Goal: Transaction & Acquisition: Purchase product/service

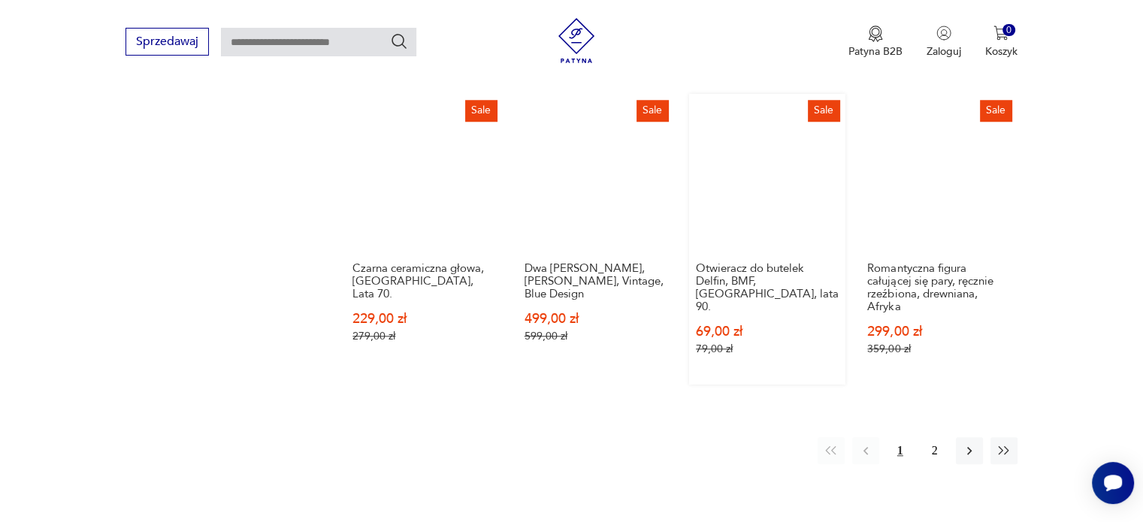
scroll to position [1512, 0]
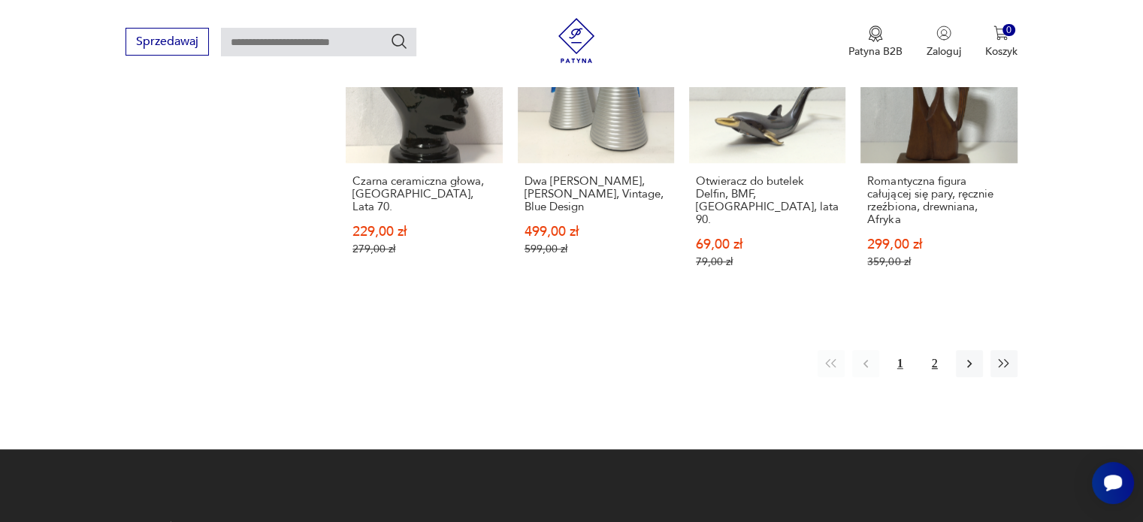
click at [932, 350] on button "2" at bounding box center [935, 363] width 27 height 27
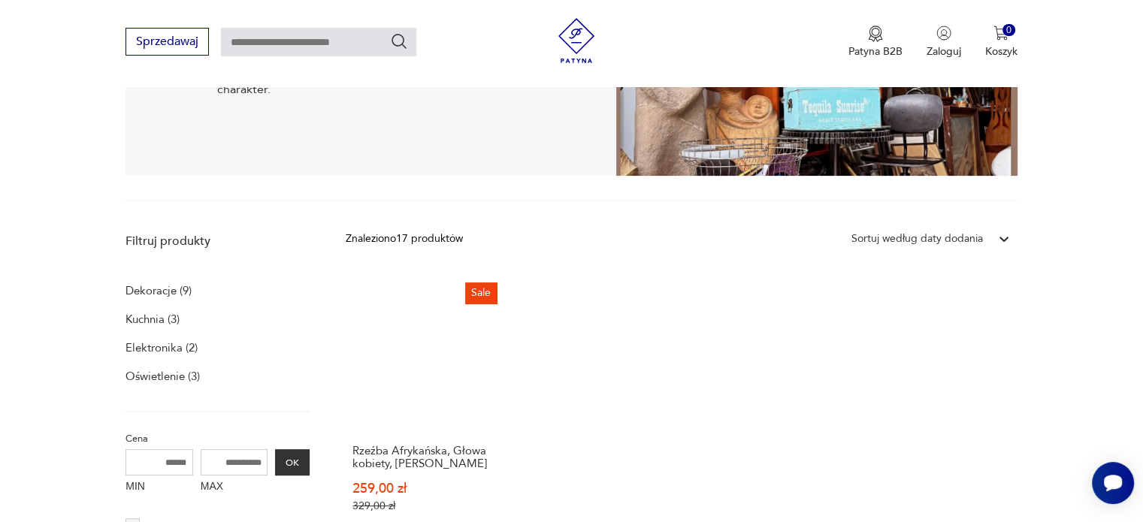
scroll to position [610, 0]
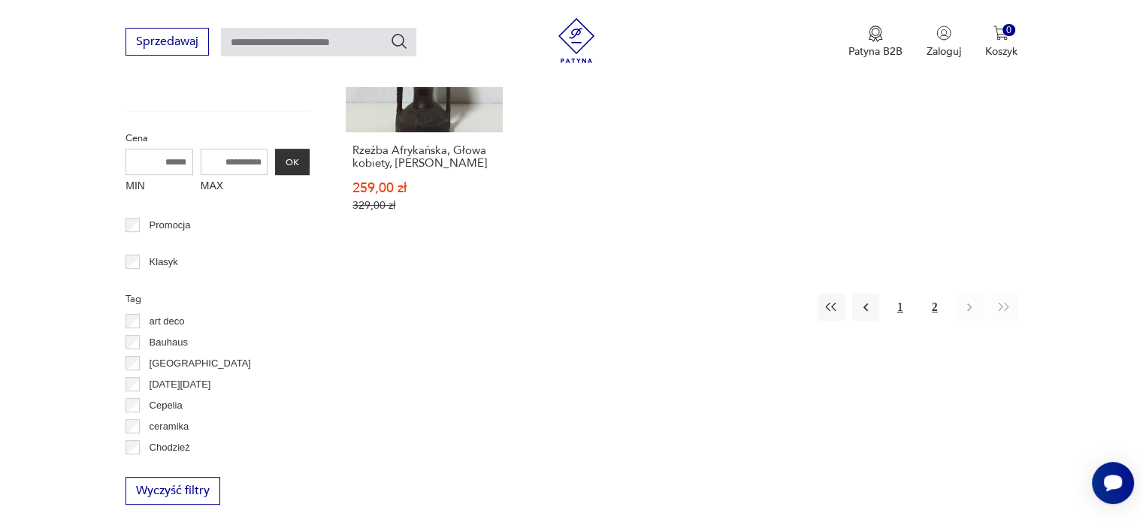
click at [903, 309] on button "1" at bounding box center [900, 307] width 27 height 27
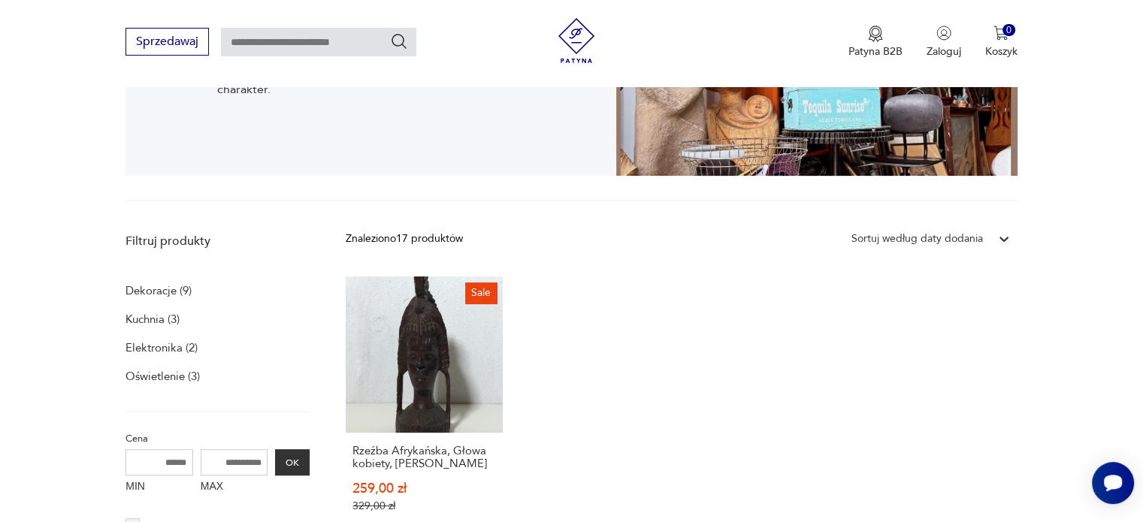
scroll to position [310, 0]
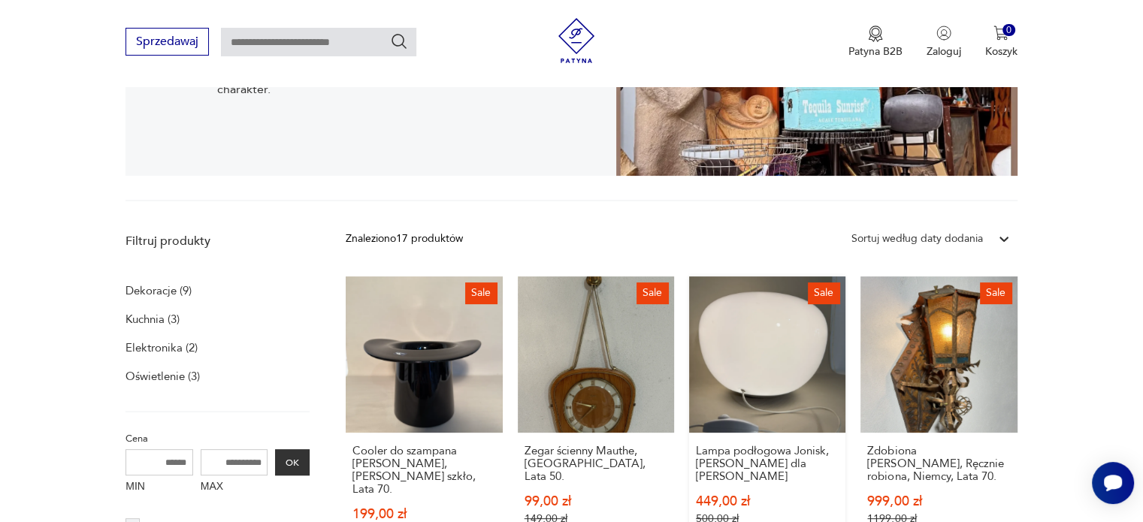
click at [773, 356] on link "Sale Lampa podłogowa Jonisk, [PERSON_NAME] dla Ikea 449,00 zł 500,00 zł" at bounding box center [767, 422] width 156 height 291
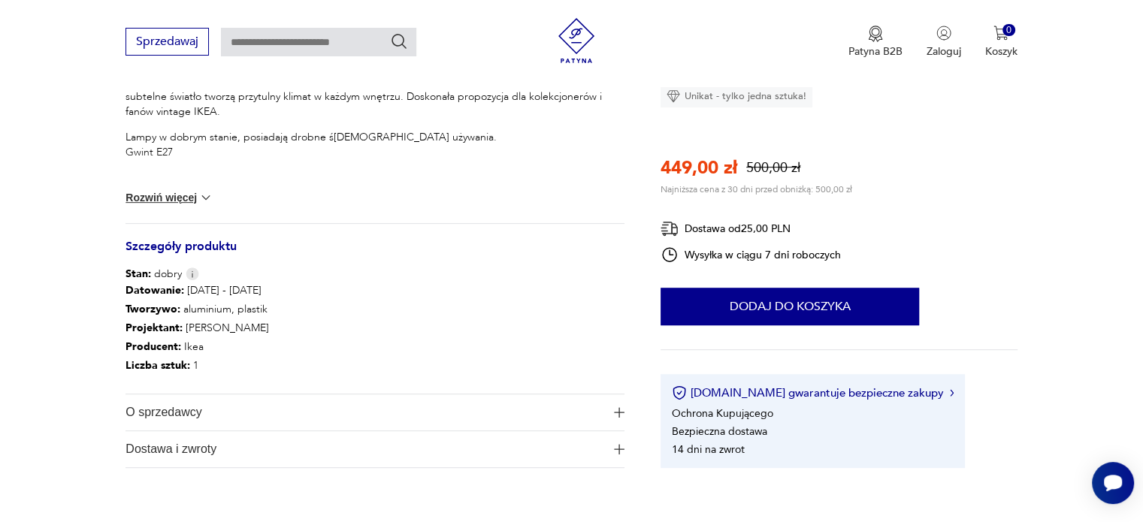
scroll to position [827, 0]
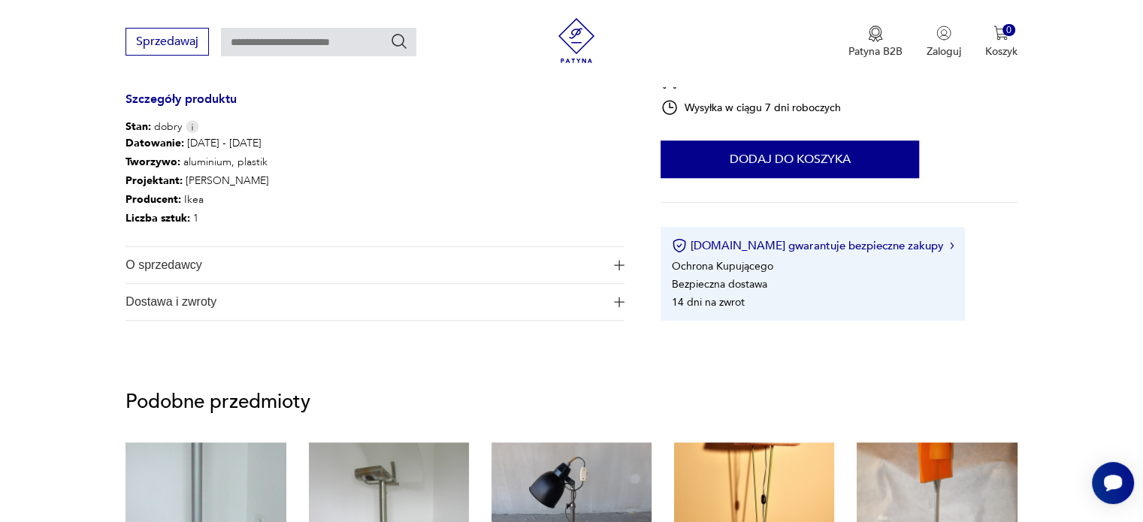
click at [621, 266] on img "button" at bounding box center [619, 265] width 11 height 11
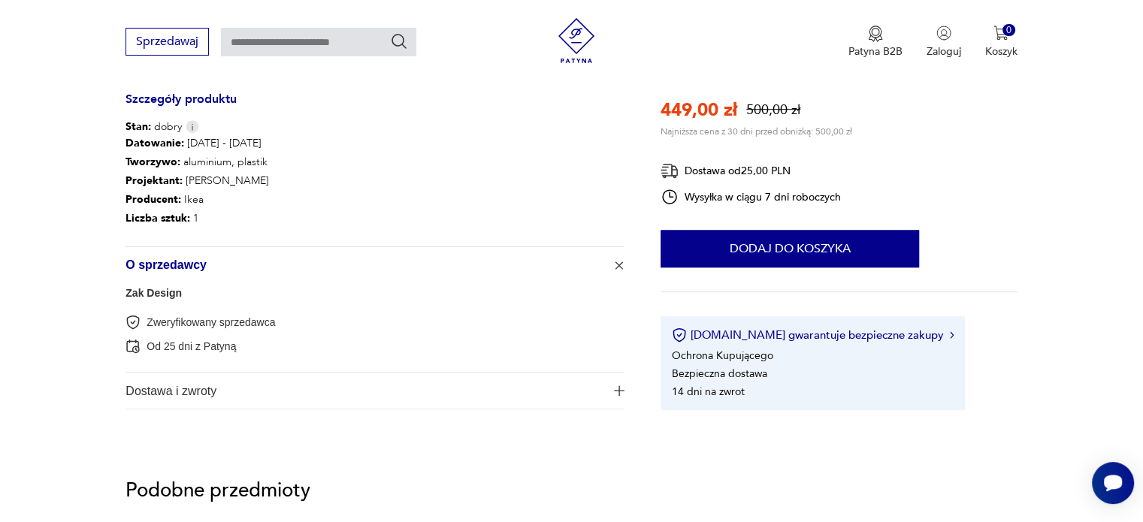
click at [616, 383] on button "Dostawa i zwroty" at bounding box center [375, 391] width 499 height 36
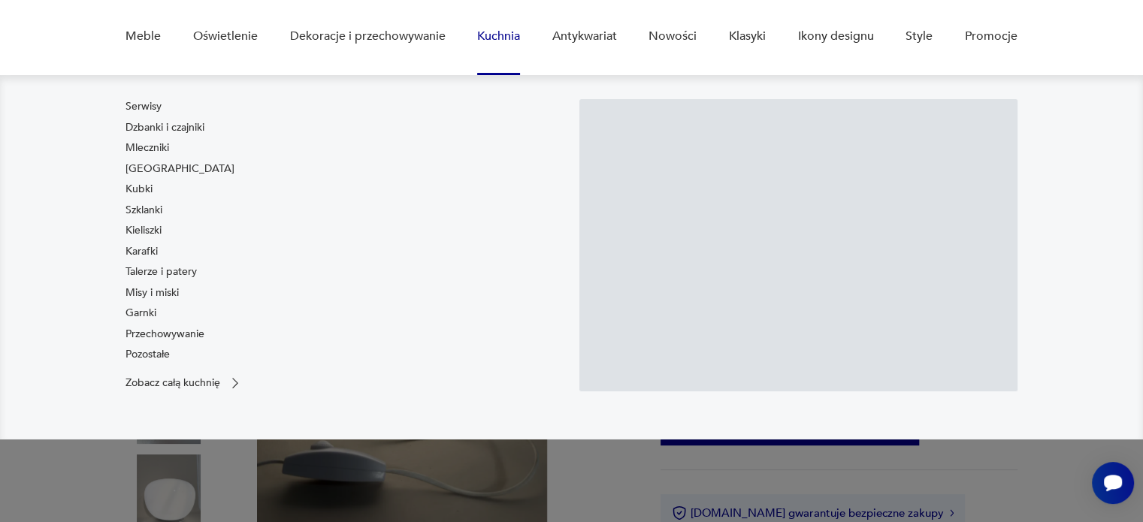
scroll to position [0, 0]
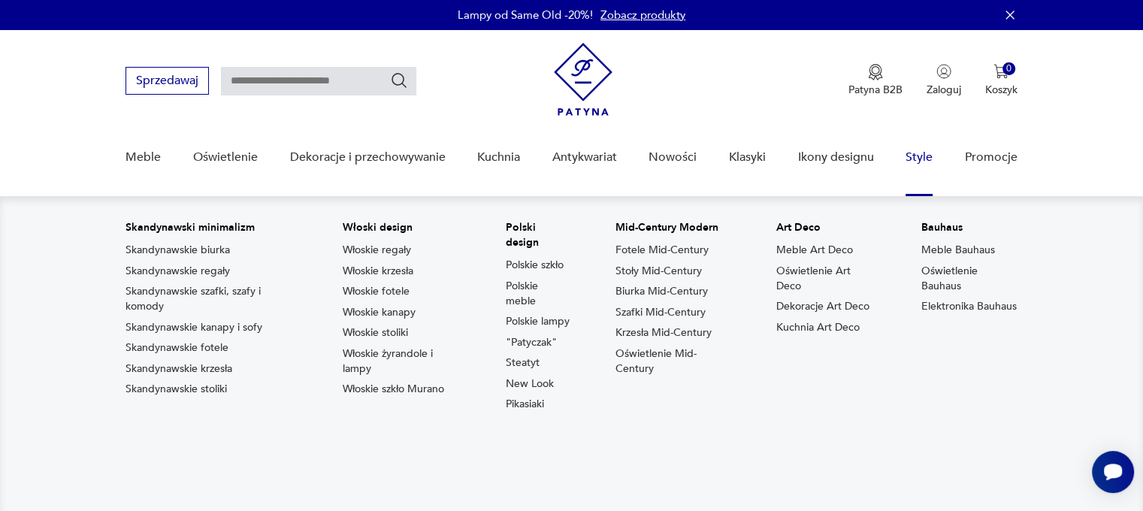
click at [922, 159] on link "Style" at bounding box center [919, 158] width 27 height 58
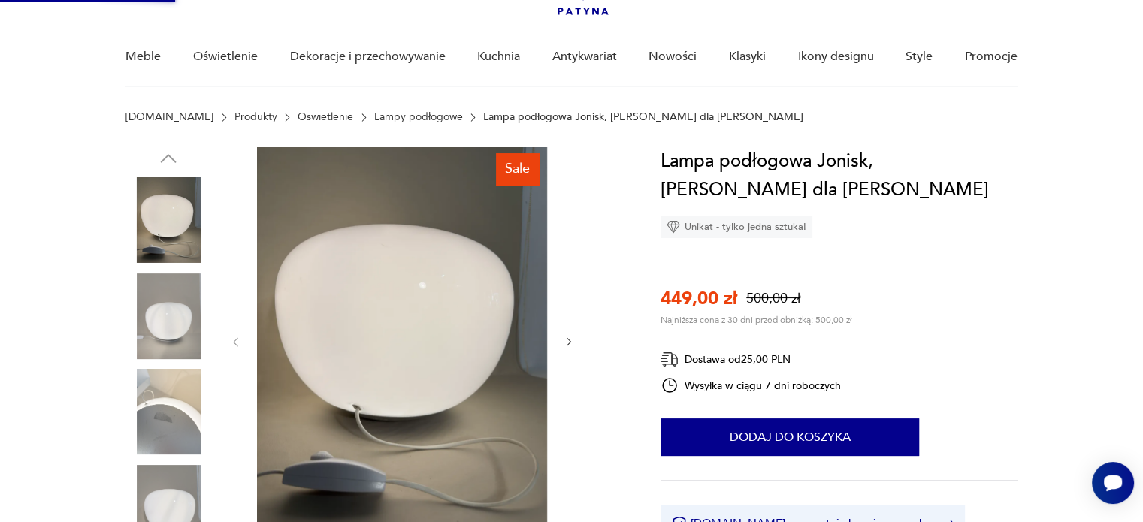
scroll to position [75, 0]
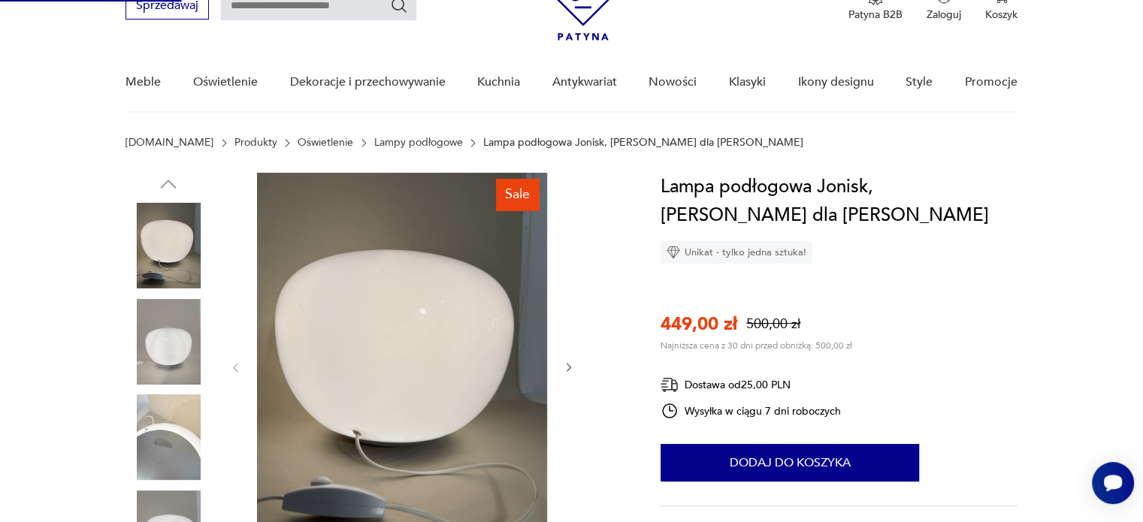
click at [172, 351] on img at bounding box center [169, 342] width 86 height 86
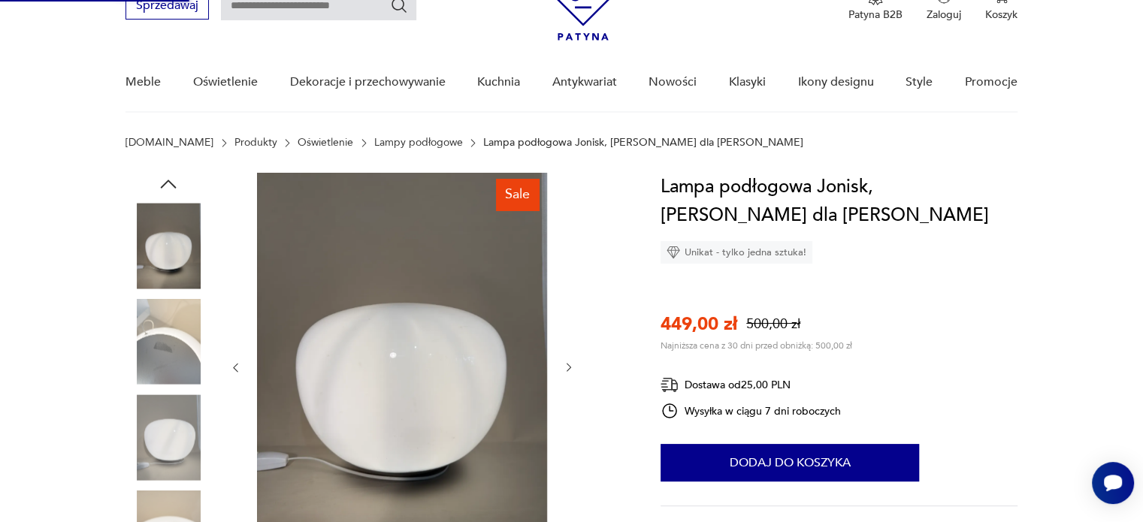
click at [163, 344] on img at bounding box center [169, 342] width 86 height 86
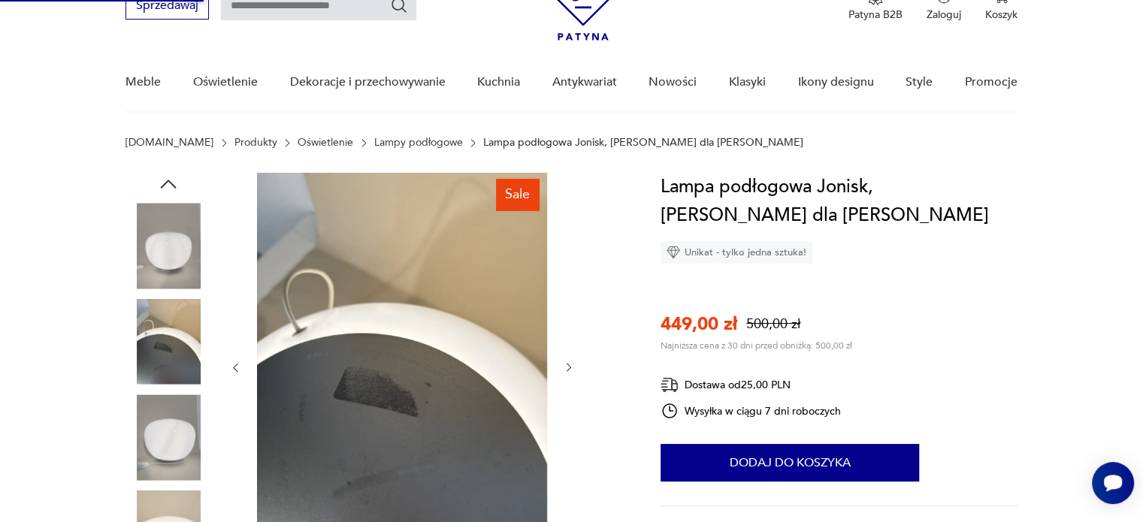
click at [159, 414] on img at bounding box center [169, 438] width 86 height 86
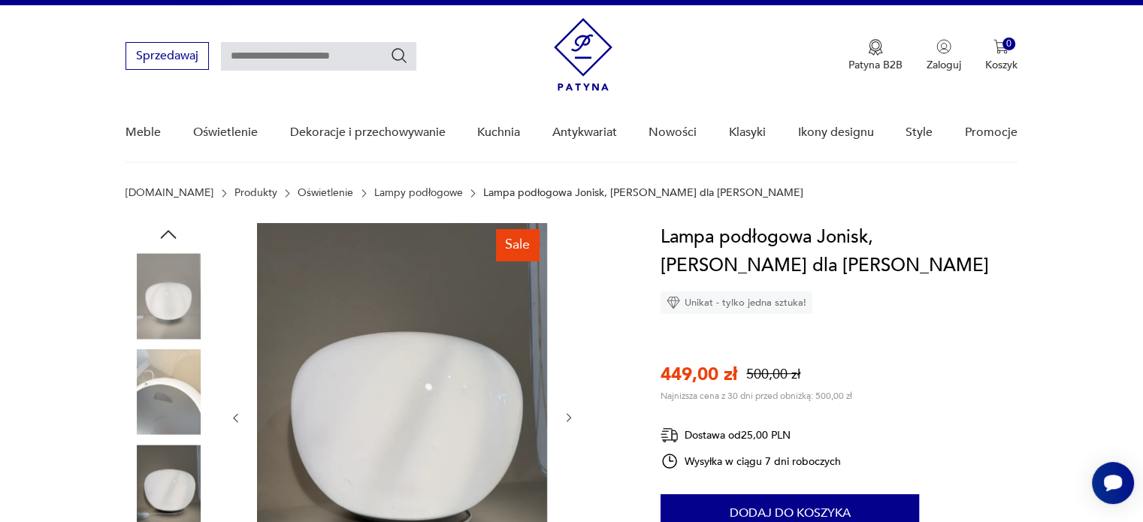
scroll to position [0, 0]
